Goal: Task Accomplishment & Management: Manage account settings

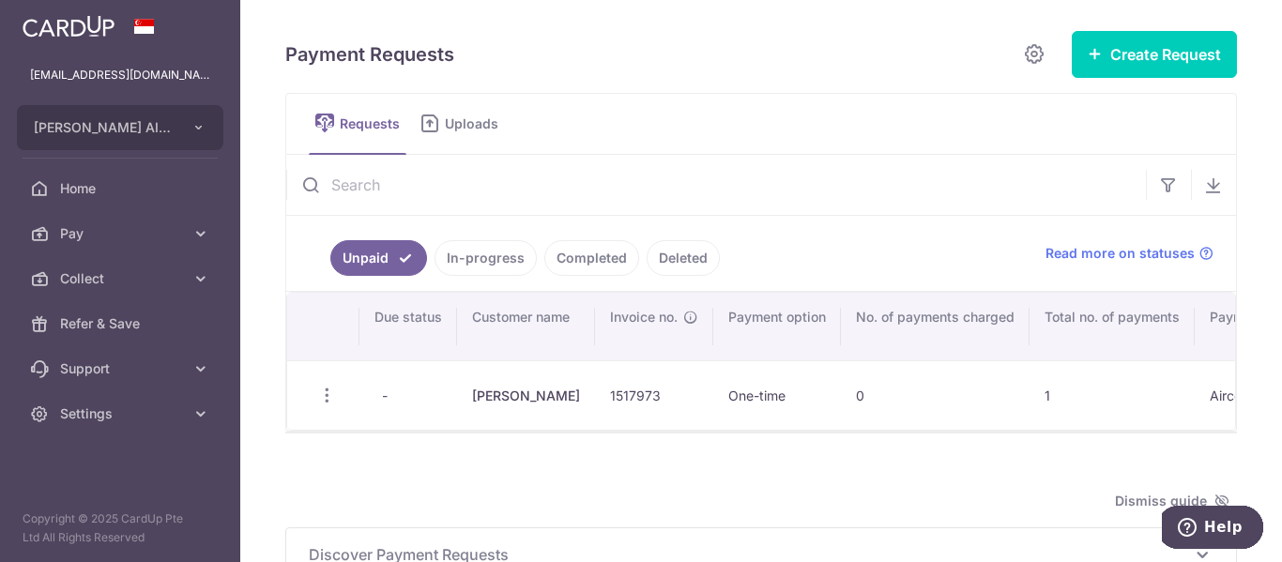
scroll to position [202, 0]
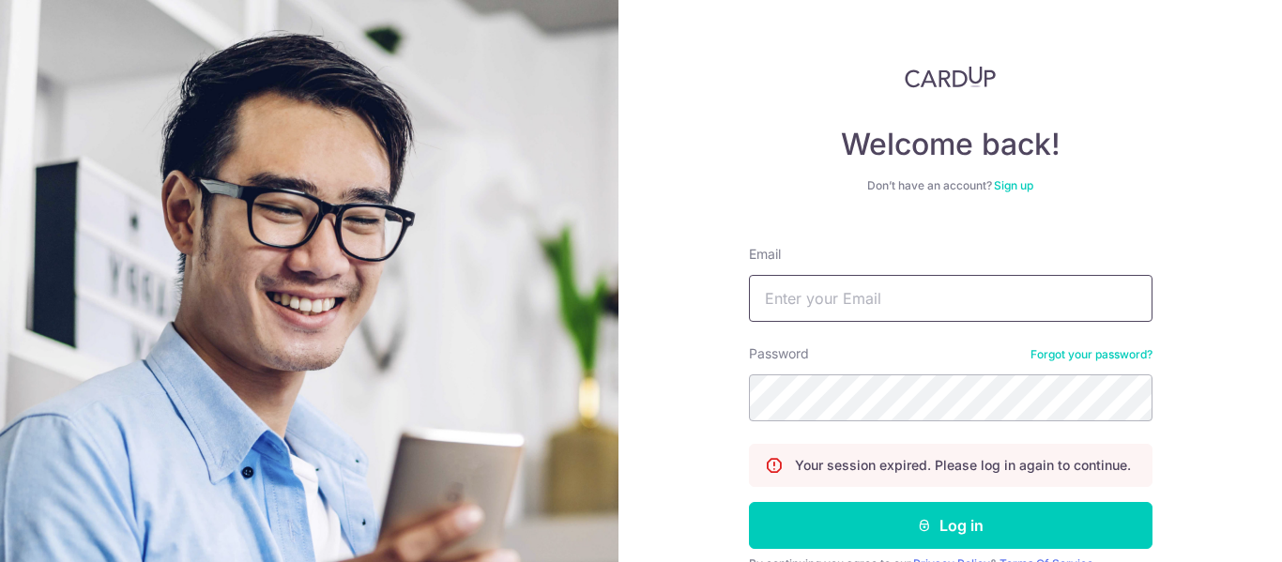
click at [871, 288] on input "Email" at bounding box center [951, 298] width 404 height 47
click at [842, 201] on div "Welcome back! Don’t have an account? Sign up Email Password Forgot your passwor…" at bounding box center [951, 349] width 404 height 566
